Goal: Task Accomplishment & Management: Manage account settings

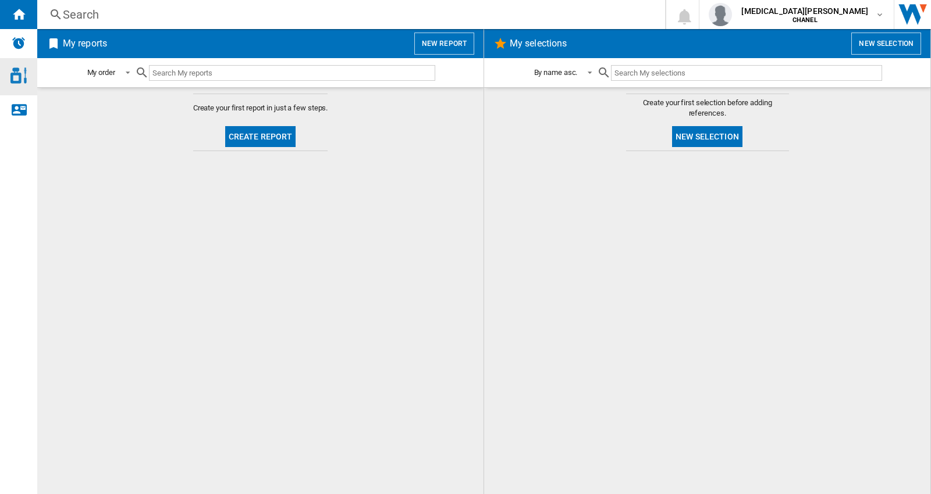
click at [24, 77] on img "Access to Chanel Cosmetic" at bounding box center [18, 75] width 16 height 16
click at [847, 17] on span "CHANEL" at bounding box center [804, 20] width 127 height 7
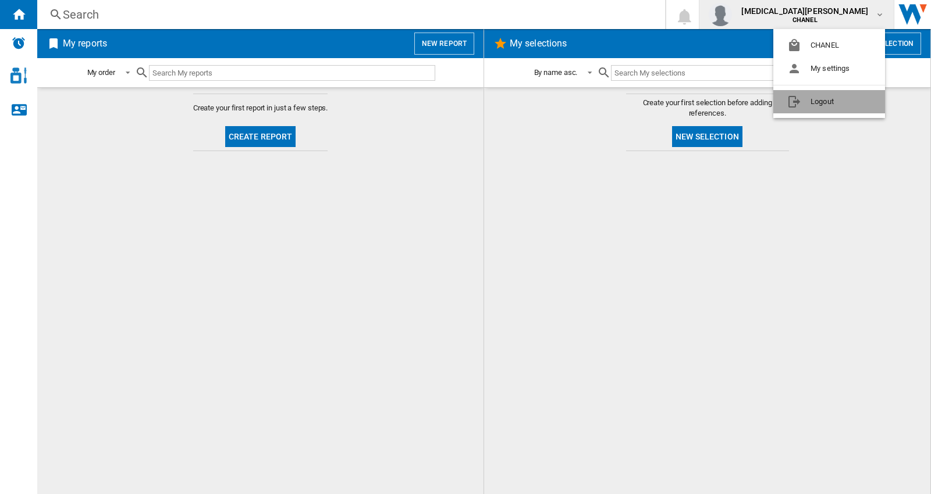
click at [818, 101] on button "Logout" at bounding box center [829, 101] width 112 height 23
